Goal: Transaction & Acquisition: Purchase product/service

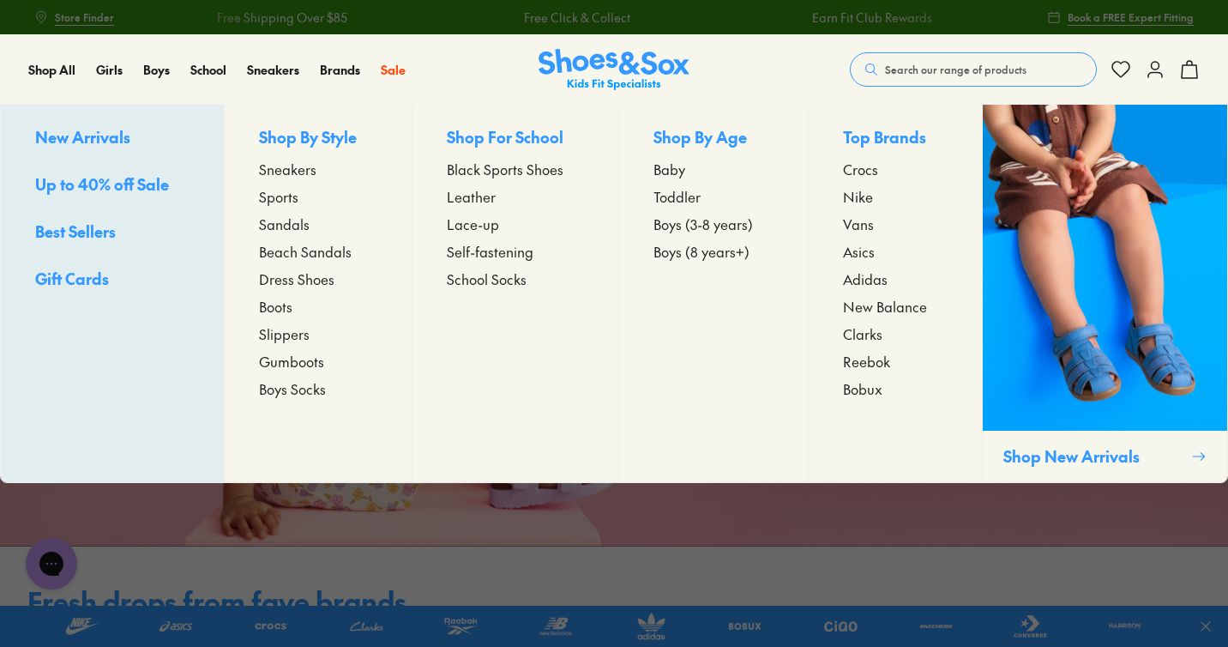
click at [273, 170] on span "Sneakers" at bounding box center [287, 169] width 57 height 21
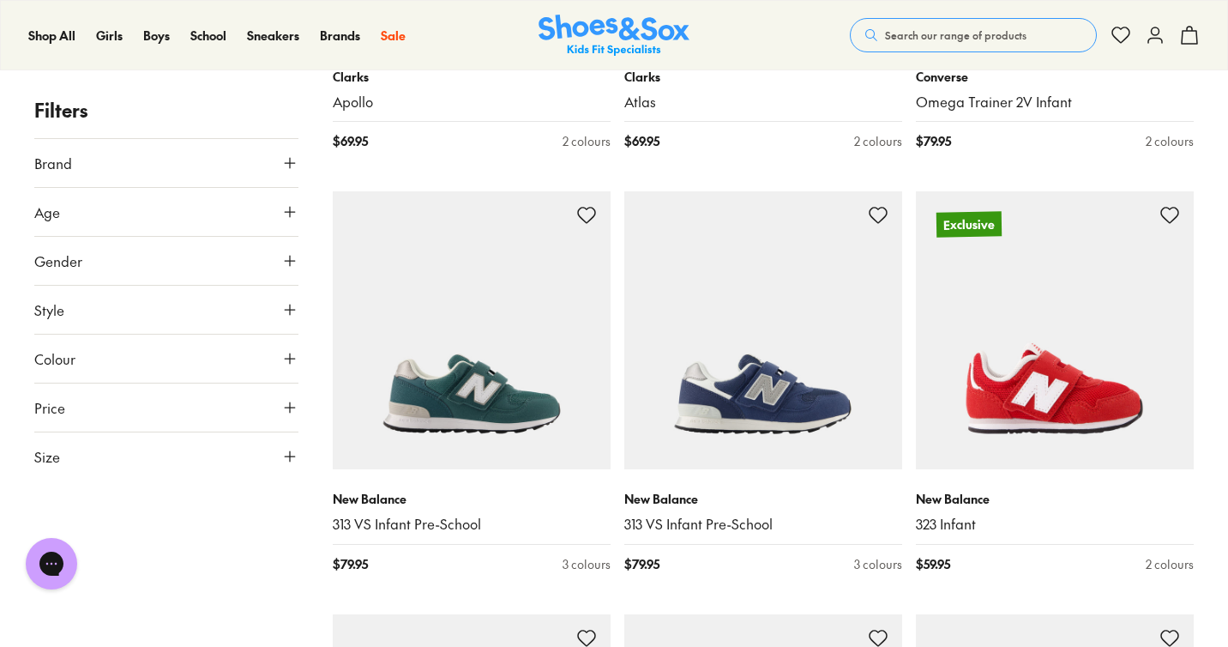
scroll to position [1608, 0]
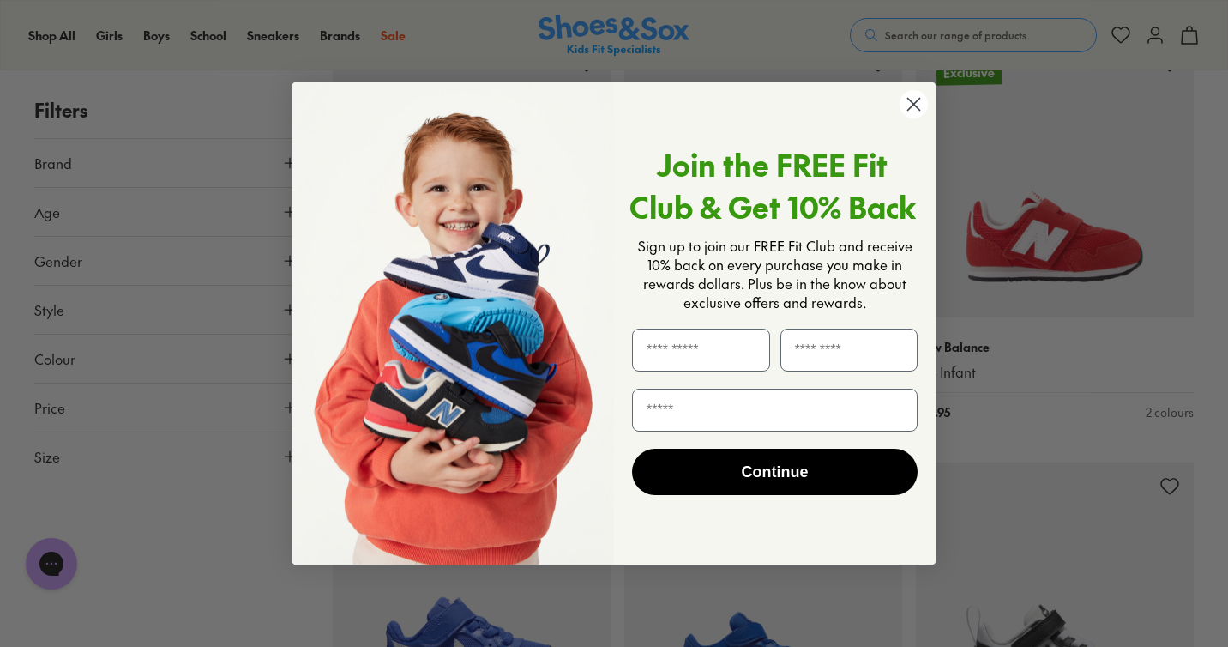
click at [335, 83] on img "POPUP Form" at bounding box center [454, 323] width 322 height 483
click at [344, 63] on div "Close dialog Join the FREE Fit Club & Get 10% Back Sign up to join our FREE Fit…" at bounding box center [614, 323] width 1228 height 647
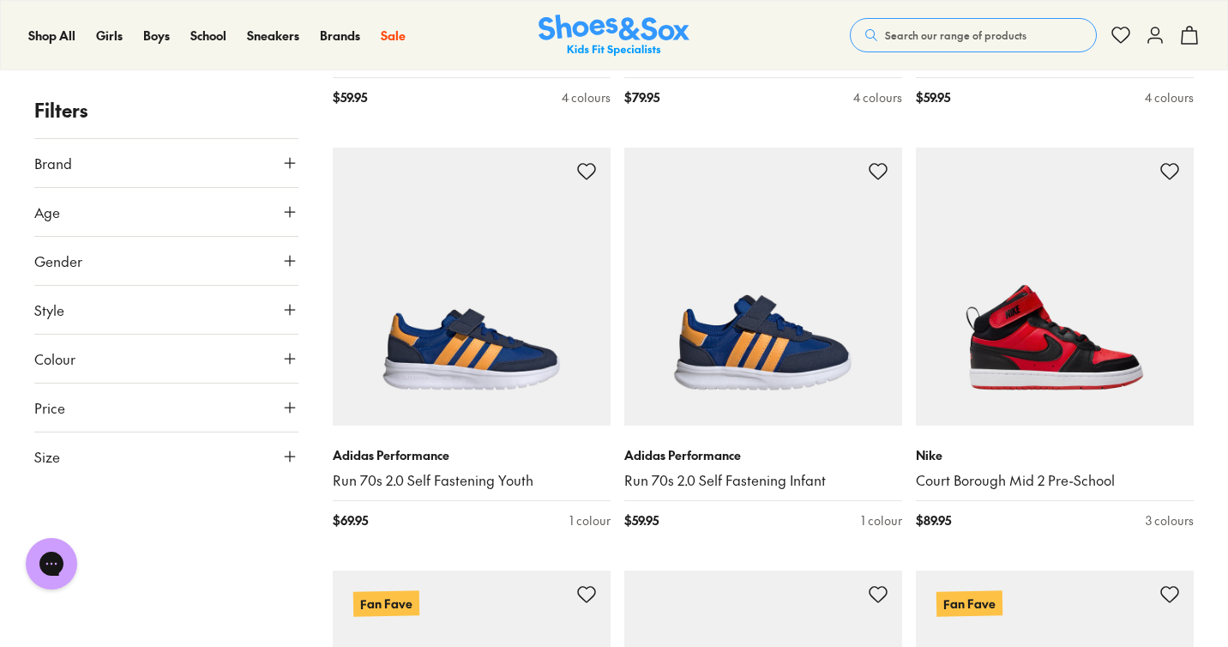
scroll to position [3423, 0]
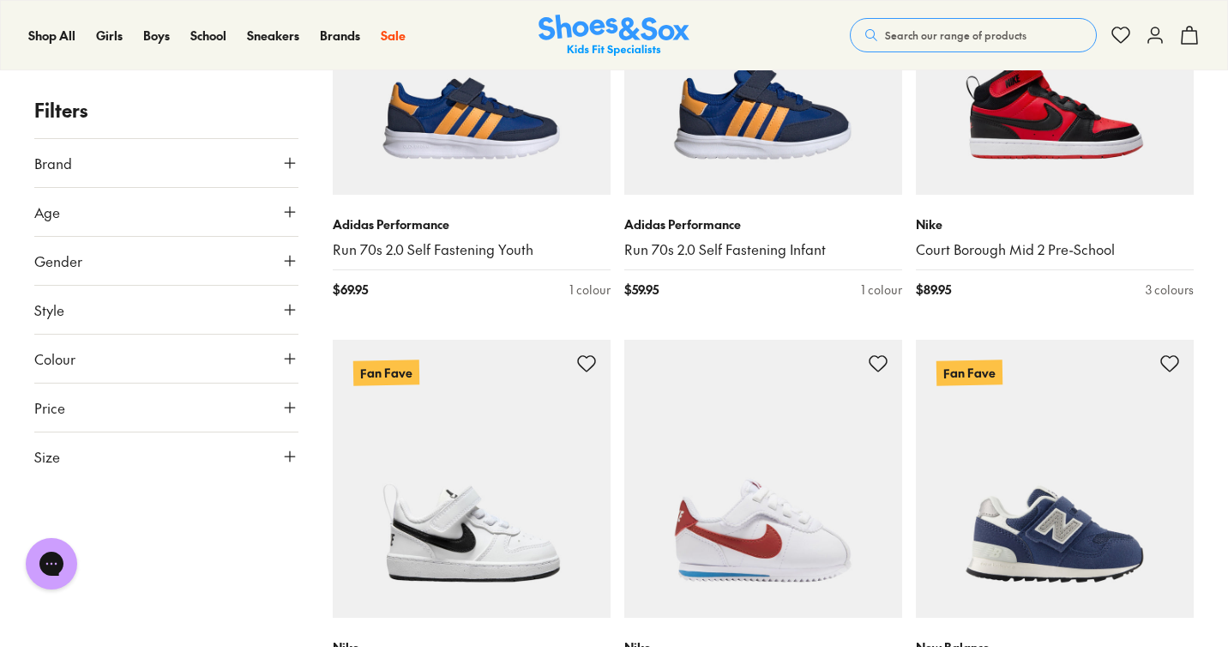
click at [159, 216] on button "Age" at bounding box center [166, 212] width 264 height 48
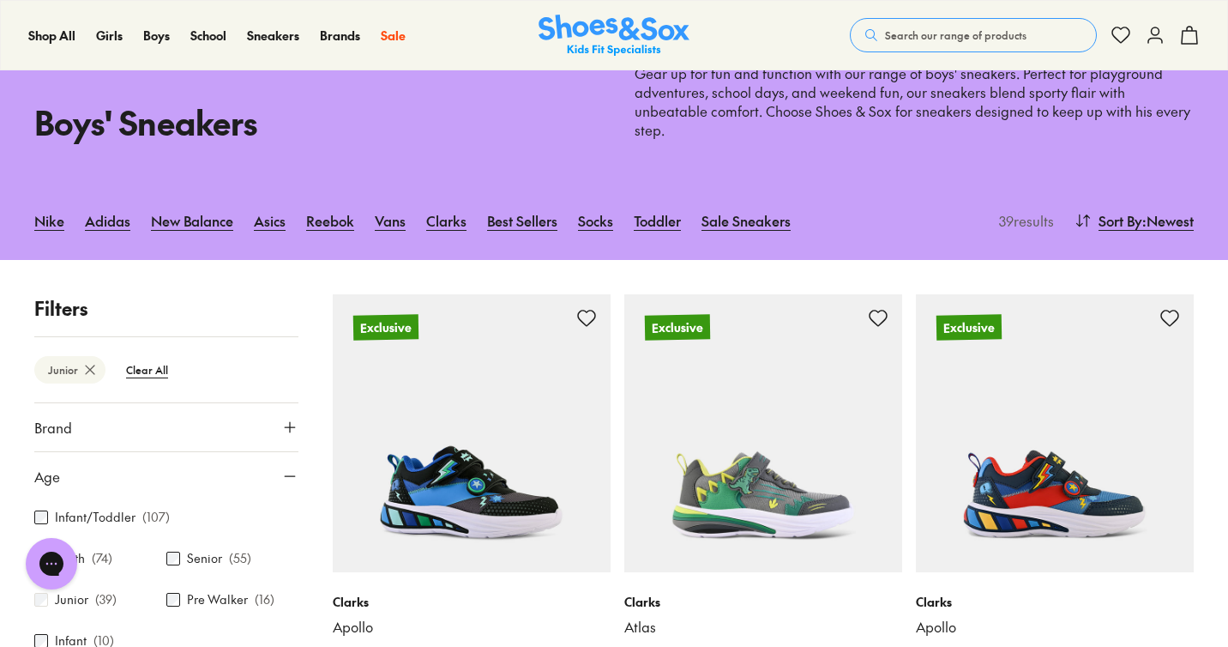
scroll to position [255, 0]
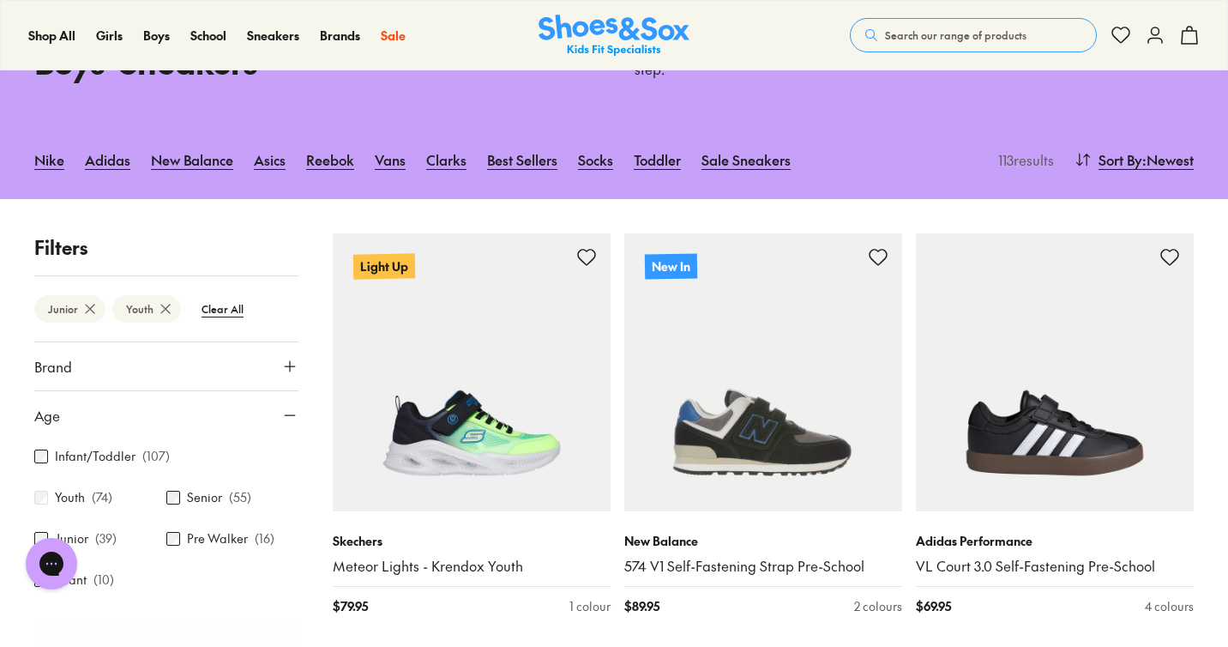
scroll to position [202, 0]
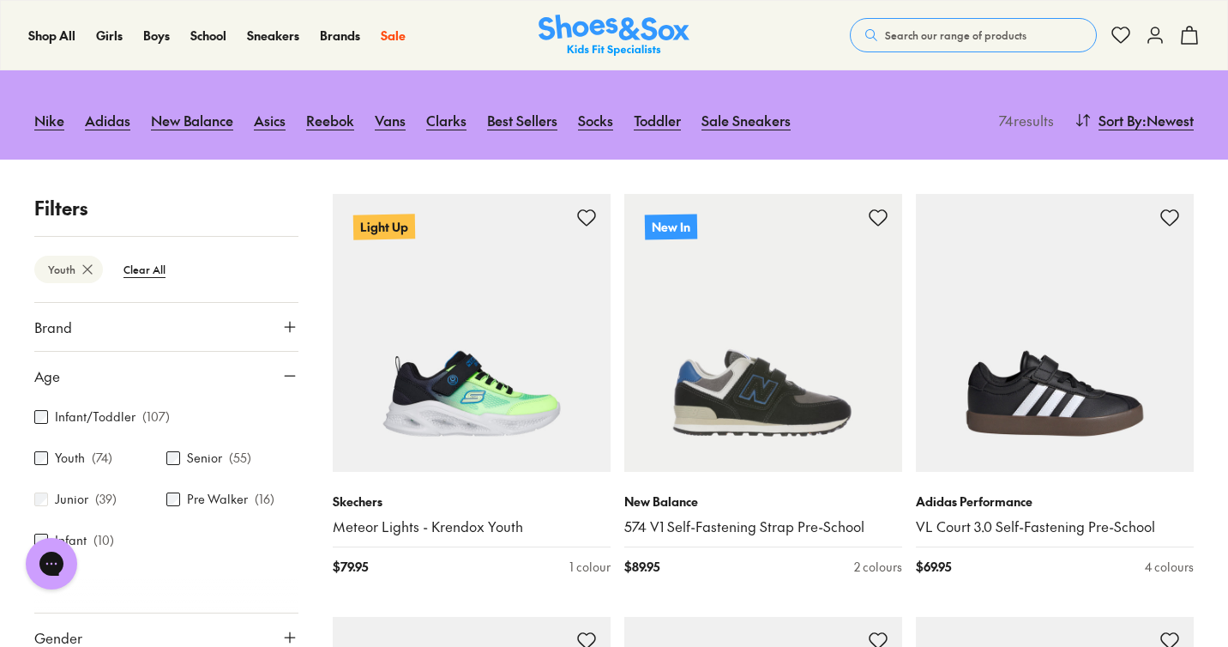
scroll to position [246, 0]
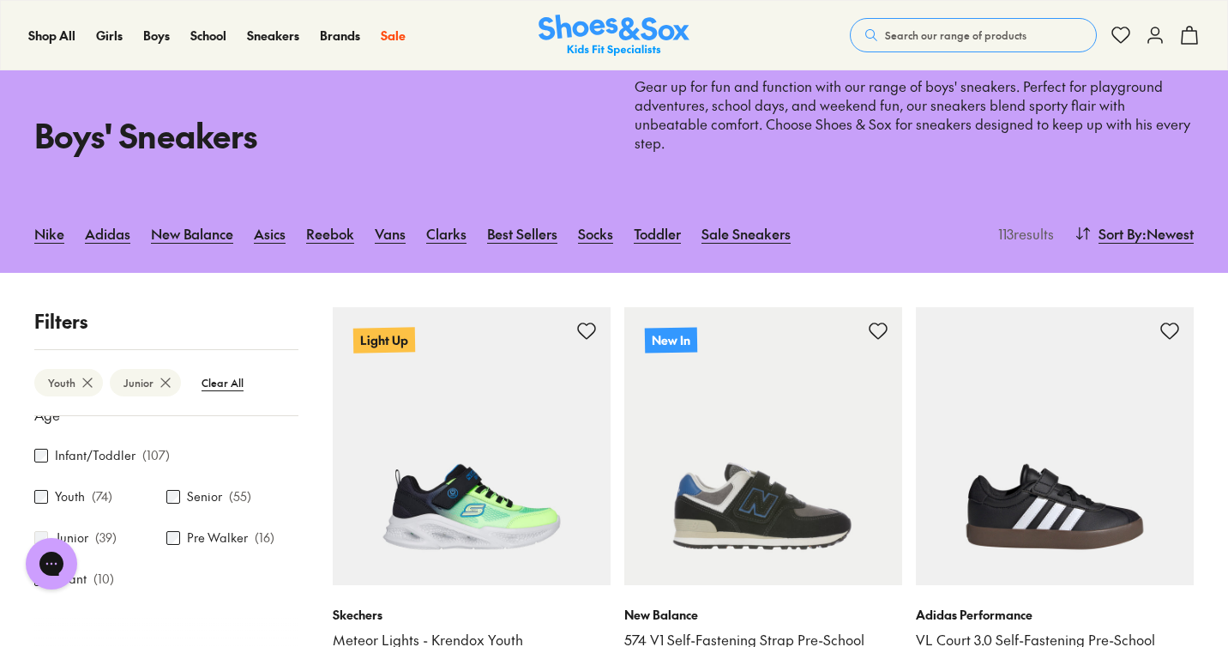
scroll to position [112, 0]
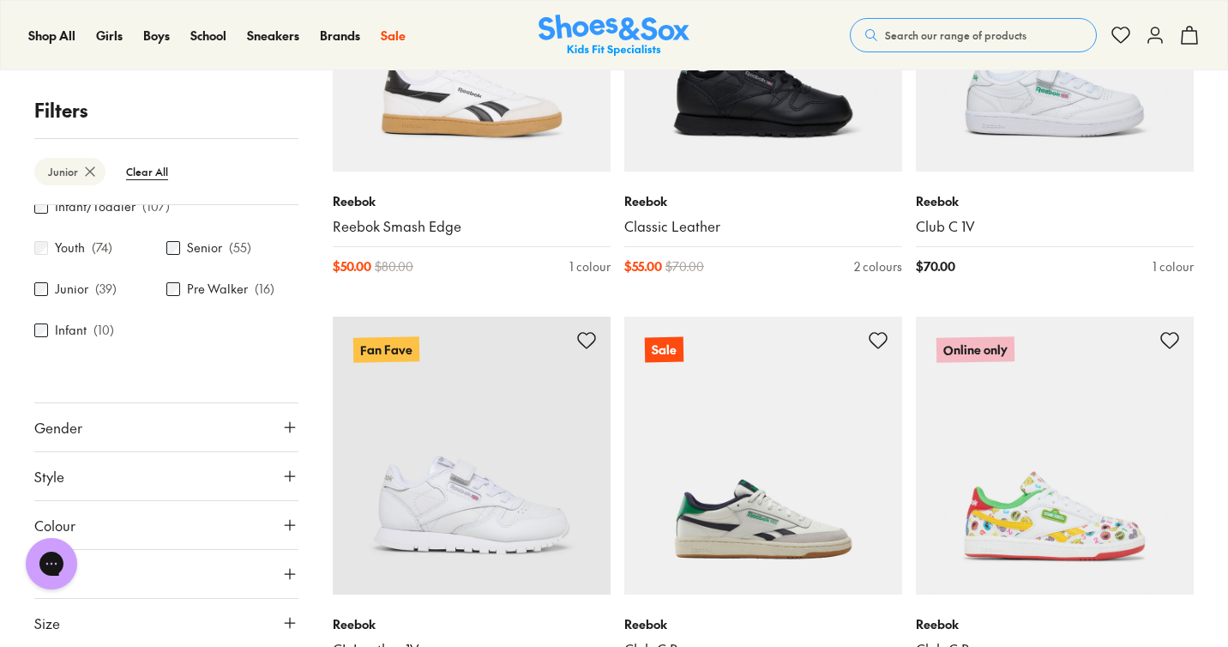
scroll to position [3985, 0]
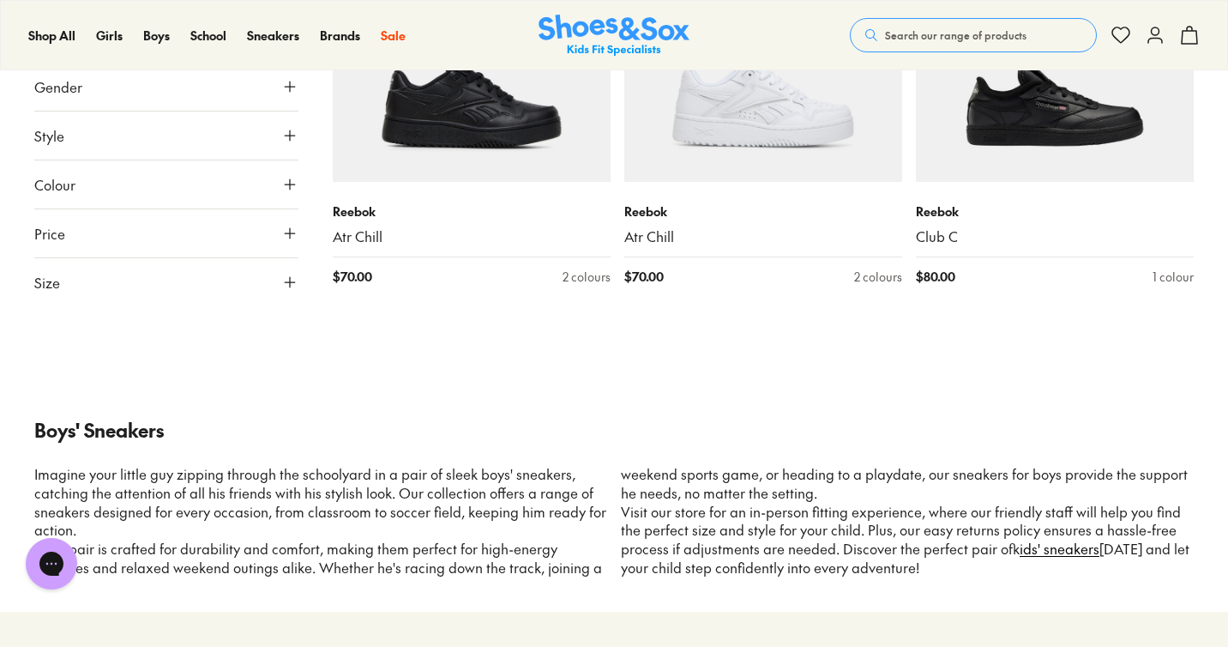
scroll to position [5309, 0]
